Goal: Contribute content: Add original content to the website for others to see

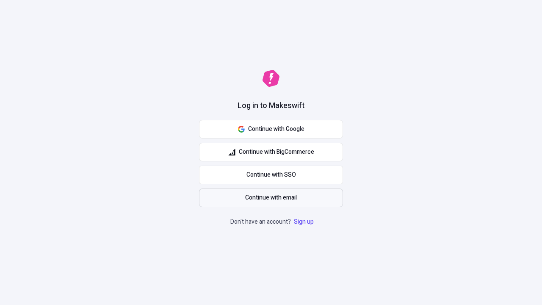
click at [271, 198] on span "Continue with email" at bounding box center [271, 197] width 52 height 9
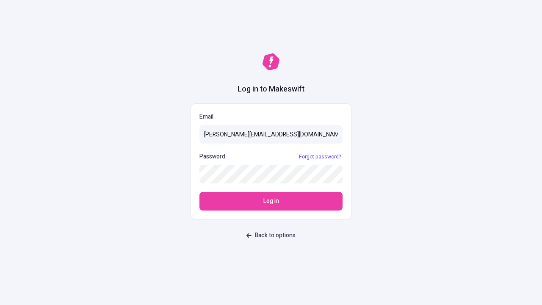
type input "sasha+test-ui@makeswift.com"
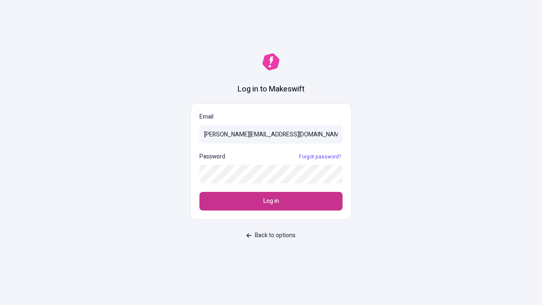
click at [271, 201] on span "Log in" at bounding box center [271, 200] width 16 height 9
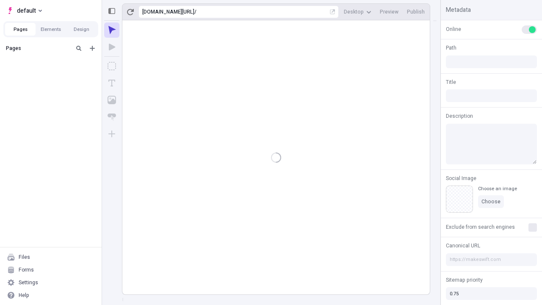
type input "/deep-link-tenuis"
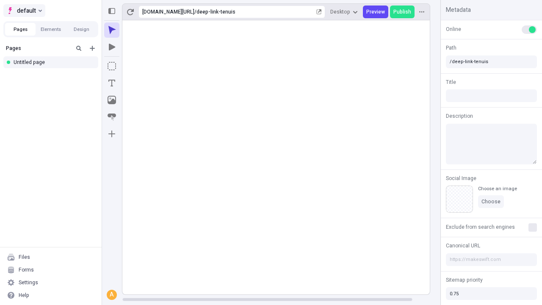
click at [24, 11] on span "default" at bounding box center [26, 11] width 19 height 10
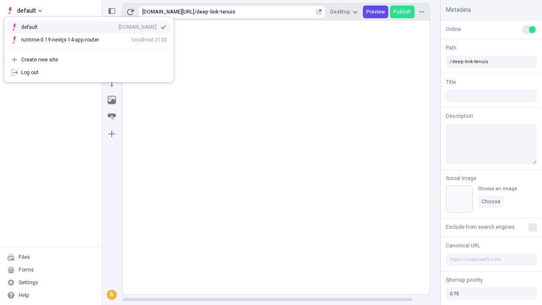
click at [89, 60] on div "Create new site" at bounding box center [94, 59] width 146 height 7
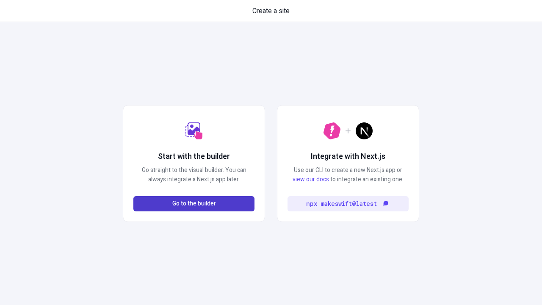
click at [194, 204] on span "Go to the builder" at bounding box center [194, 203] width 44 height 9
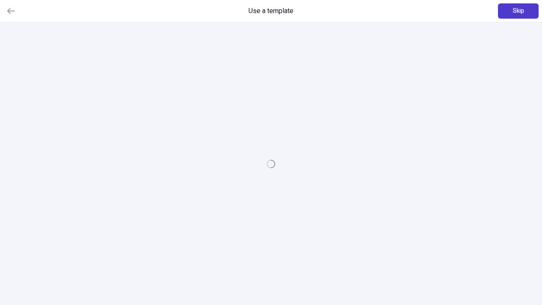
click at [518, 11] on span "Skip" at bounding box center [518, 10] width 11 height 9
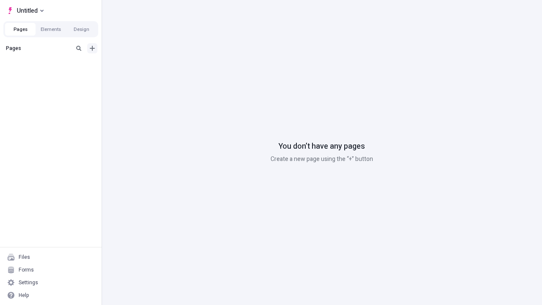
click at [92, 48] on icon "Add new" at bounding box center [92, 48] width 5 height 5
click at [53, 76] on div "Blank page" at bounding box center [53, 75] width 81 height 13
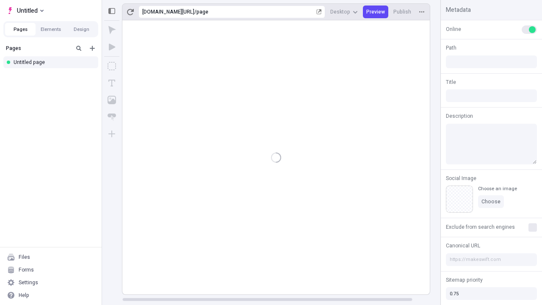
type input "/page"
click at [112, 66] on icon "Box" at bounding box center [112, 66] width 8 height 8
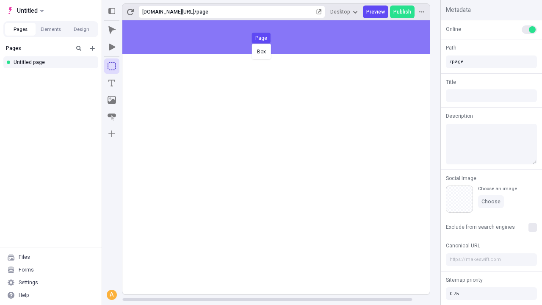
click at [285, 37] on div "Box Page" at bounding box center [271, 152] width 542 height 305
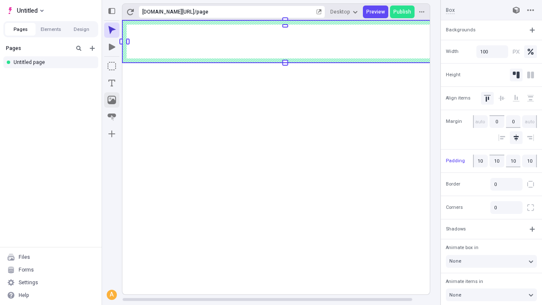
click at [112, 100] on icon "Image" at bounding box center [112, 100] width 8 height 8
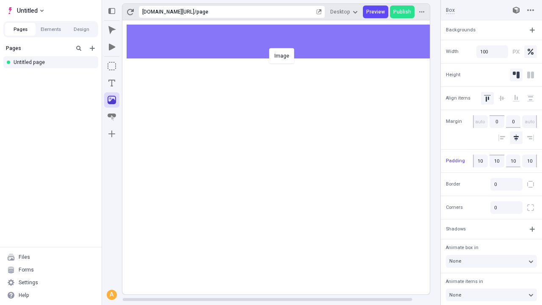
click at [285, 41] on div "Image" at bounding box center [271, 152] width 542 height 305
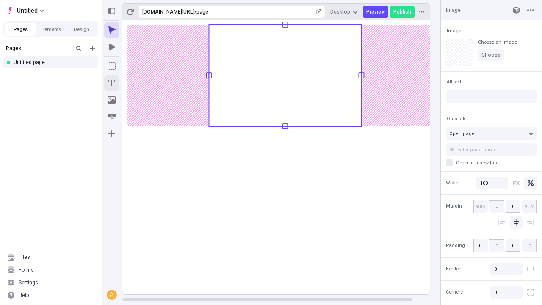
click at [112, 83] on icon "Text" at bounding box center [111, 83] width 7 height 7
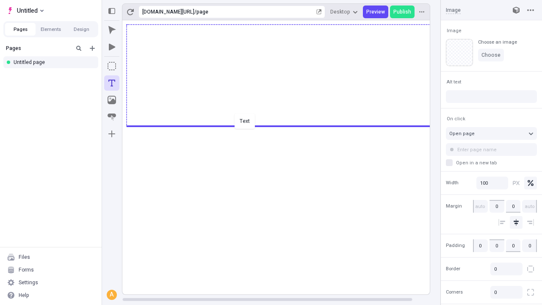
click at [285, 125] on div "Text" at bounding box center [271, 152] width 542 height 305
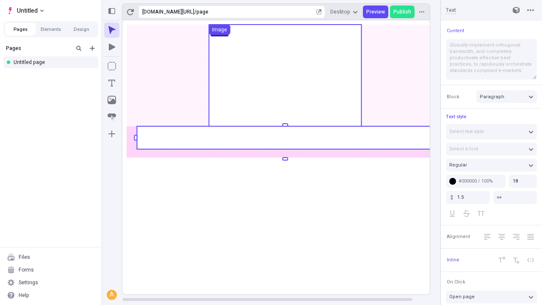
click at [285, 138] on rect at bounding box center [285, 137] width 296 height 23
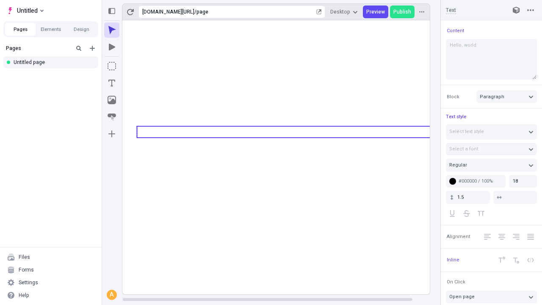
type textarea "Hello, world!"
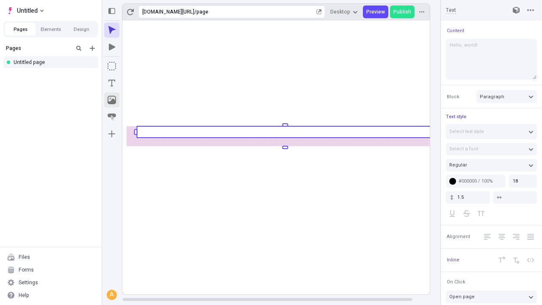
click at [112, 100] on icon "Image" at bounding box center [112, 100] width 8 height 8
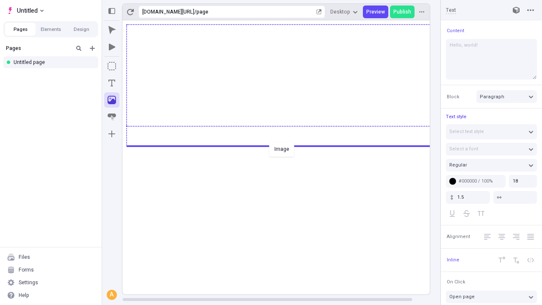
click at [285, 145] on div "Image" at bounding box center [271, 152] width 542 height 305
